Goal: Task Accomplishment & Management: Use online tool/utility

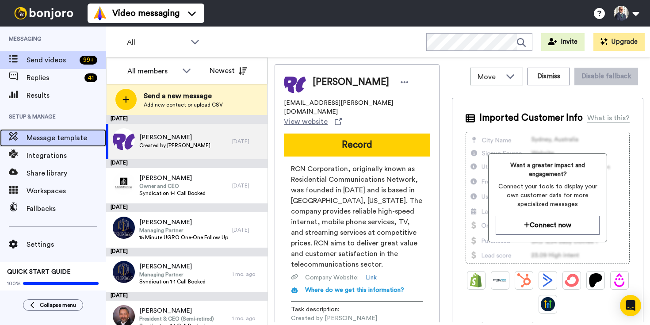
click at [40, 134] on span "Message template" at bounding box center [67, 138] width 80 height 11
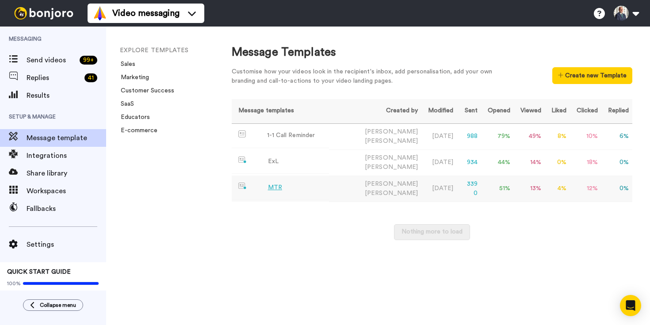
click at [276, 183] on div "MTR" at bounding box center [275, 187] width 14 height 9
